Goal: Information Seeking & Learning: Learn about a topic

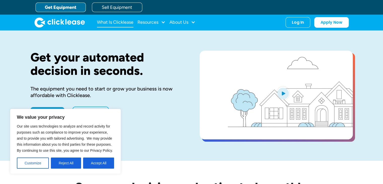
click at [124, 23] on link "What Is Clicklease" at bounding box center [115, 22] width 37 height 10
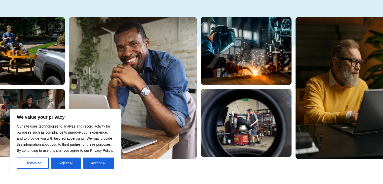
scroll to position [124, 0]
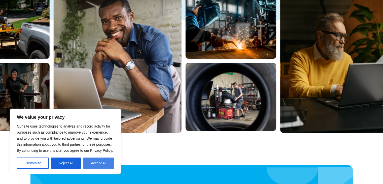
click at [93, 161] on button "Accept All" at bounding box center [98, 162] width 31 height 11
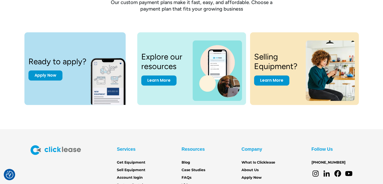
scroll to position [727, 0]
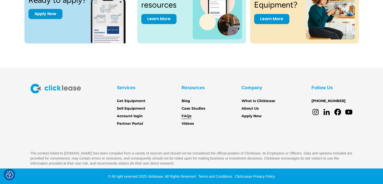
click at [187, 113] on link "FAQs" at bounding box center [187, 116] width 10 height 6
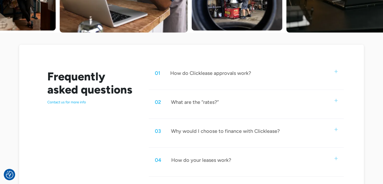
scroll to position [235, 0]
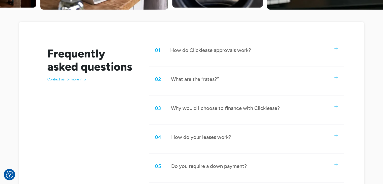
click at [322, 84] on div "02 What are the “rates?”" at bounding box center [246, 79] width 195 height 17
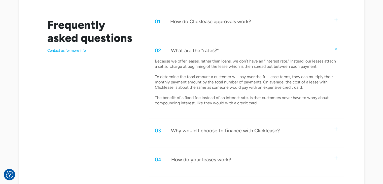
scroll to position [265, 0]
